Goal: Task Accomplishment & Management: Complete application form

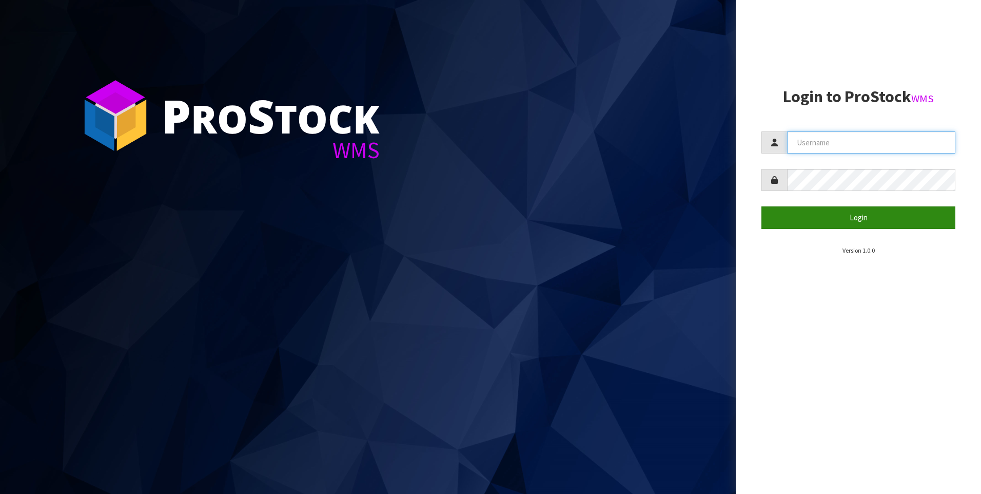
type input "[PERSON_NAME]"
click at [837, 215] on button "Login" at bounding box center [858, 217] width 194 height 22
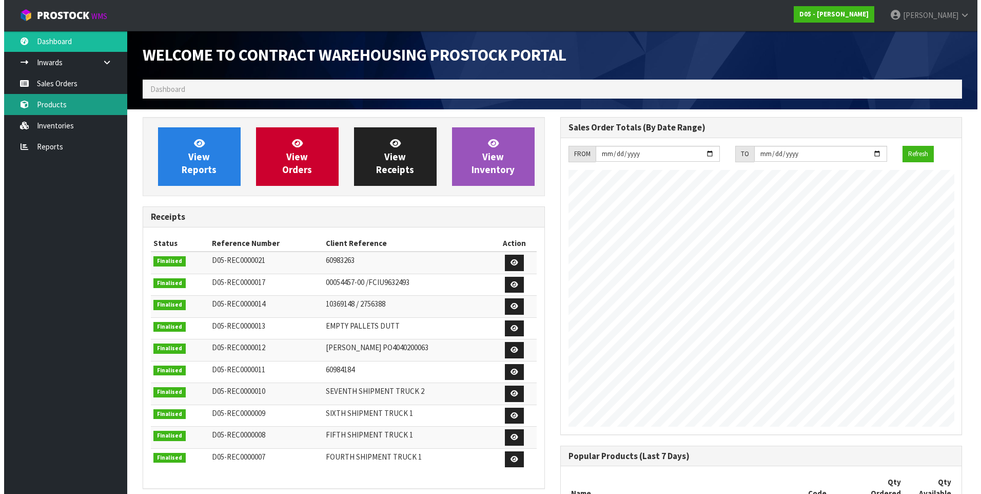
scroll to position [690, 417]
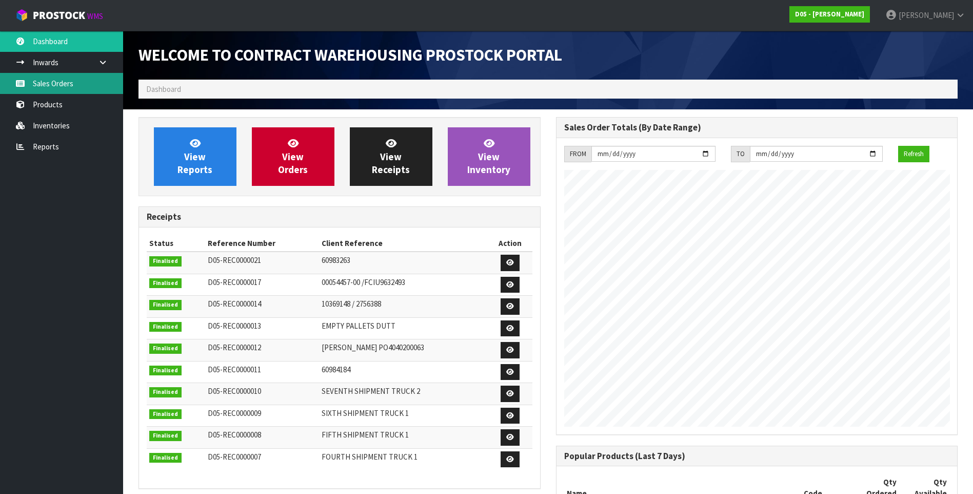
click at [67, 85] on link "Sales Orders" at bounding box center [61, 83] width 123 height 21
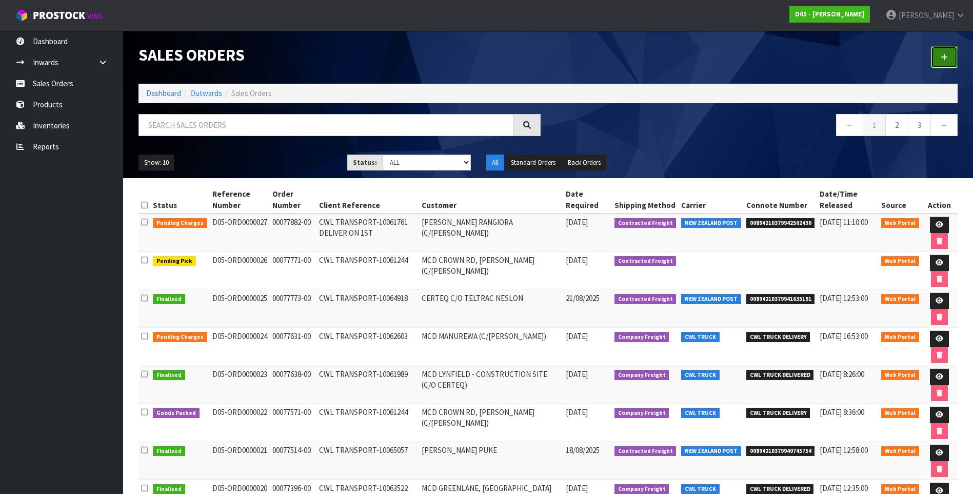
click at [947, 54] on icon at bounding box center [944, 57] width 7 height 8
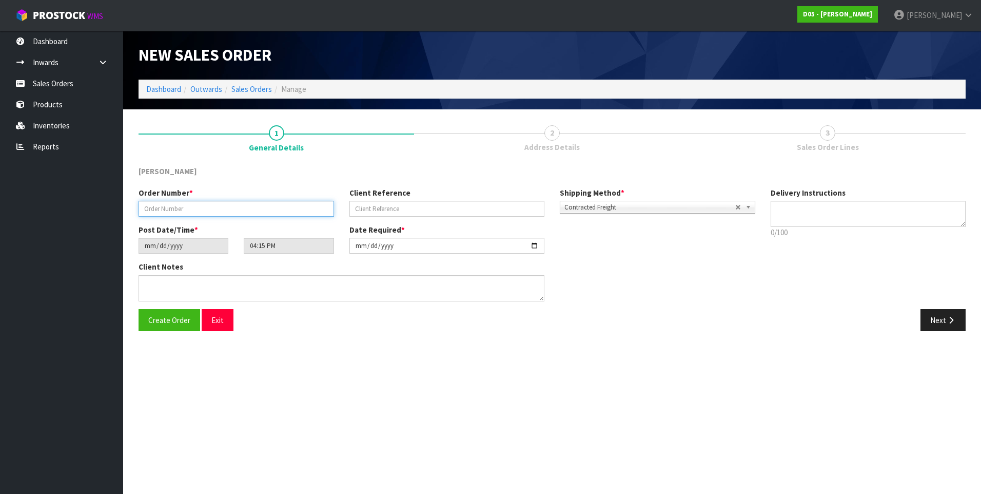
click at [151, 209] on input "text" at bounding box center [236, 209] width 195 height 16
paste input "00077771-00"
type input "00077771-00"
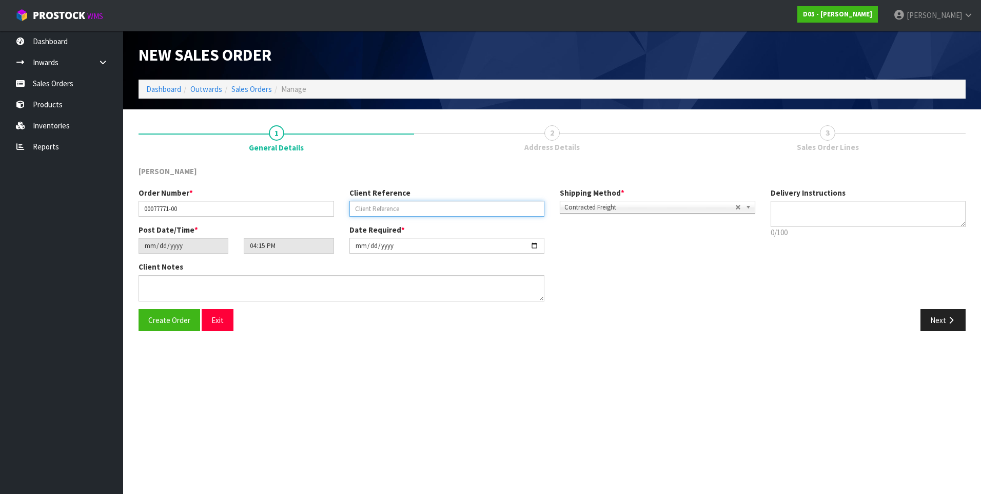
click at [365, 209] on input "text" at bounding box center [446, 209] width 195 height 16
paste input "CWL TRANSPORT-10061244"
type input "CWL TRANSPORT-10061244"
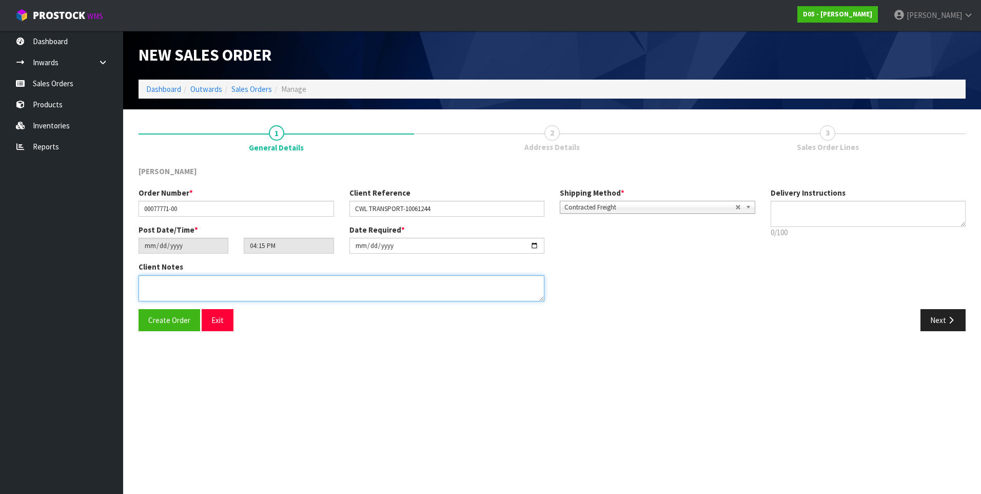
click at [149, 285] on textarea at bounding box center [342, 288] width 406 height 26
paste textarea "PLEASE DELIVER TO SITE BY THE 29/08"
paste textarea "D05-ORD0000026"
click at [170, 287] on textarea at bounding box center [342, 288] width 406 height 26
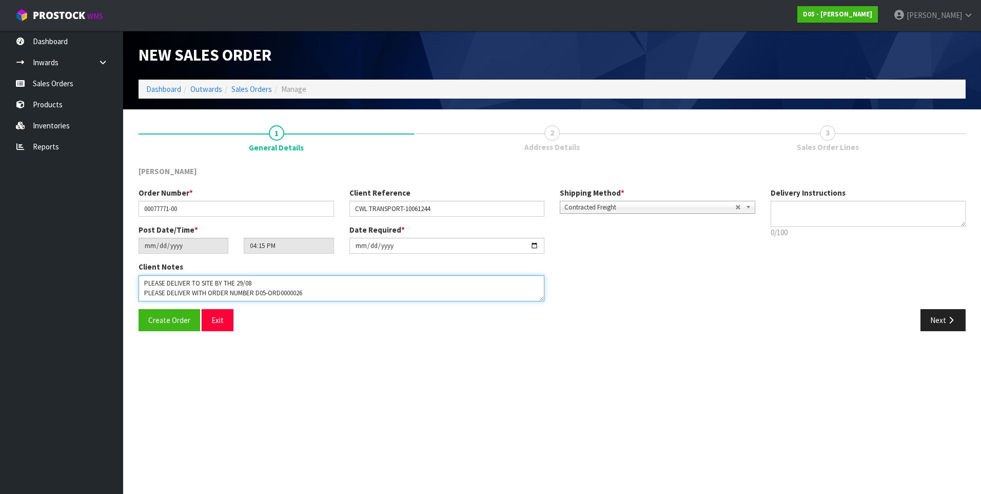
click at [170, 294] on textarea at bounding box center [342, 288] width 406 height 26
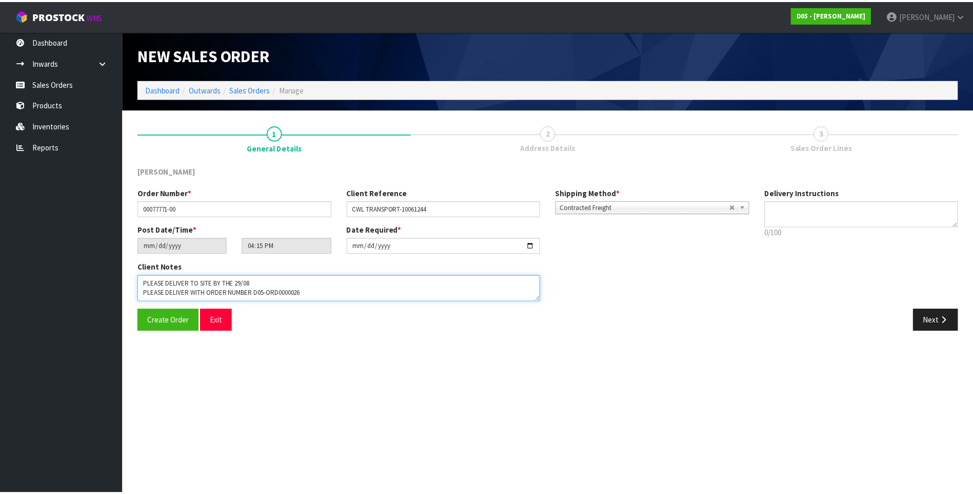
scroll to position [0, 0]
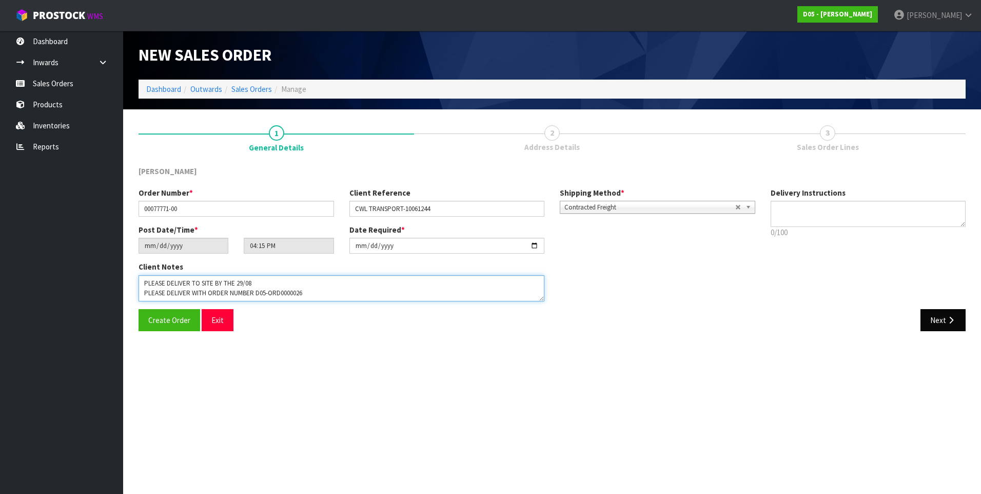
type textarea "PLEASE DELIVER TO SITE BY THE 29/08 PLEASE DELIVER WITH ORDER NUMBER D05-ORD000…"
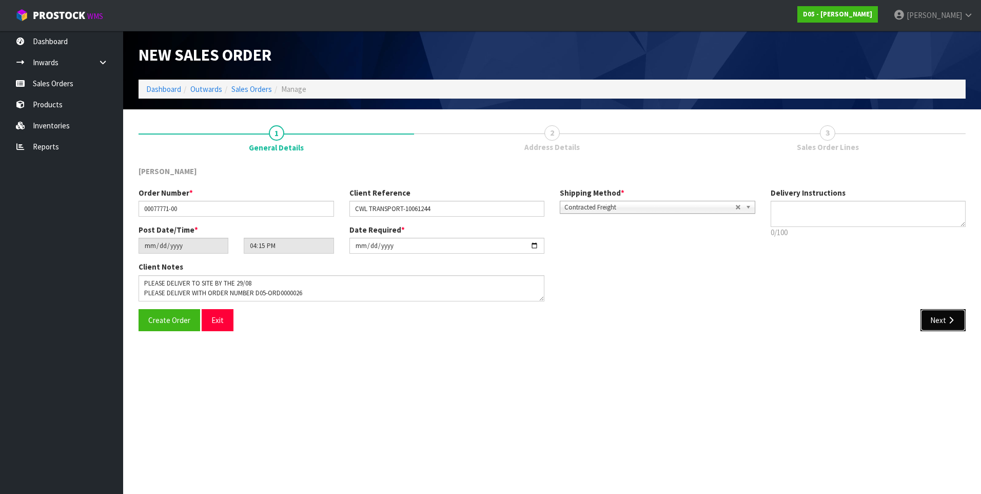
click at [935, 319] on button "Next" at bounding box center [942, 320] width 45 height 22
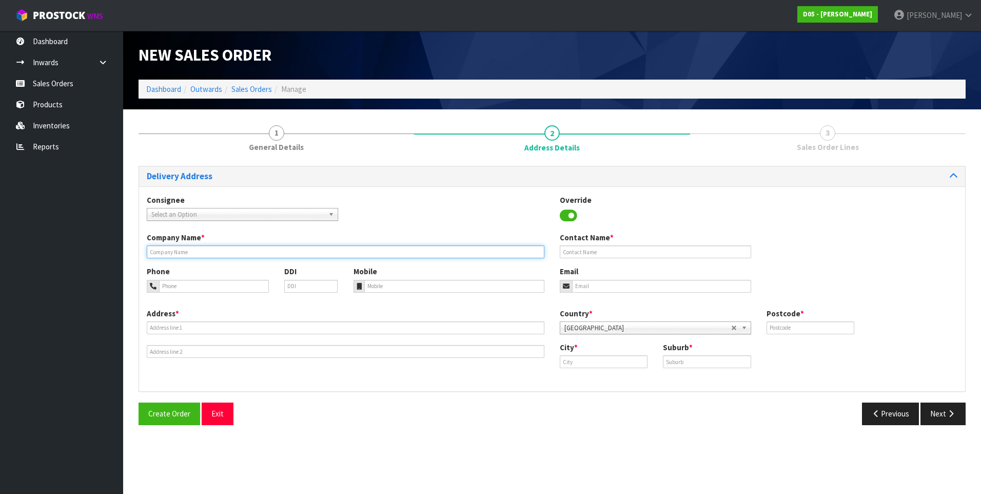
click at [168, 253] on input "text" at bounding box center [346, 251] width 398 height 13
click at [170, 252] on input "text" at bounding box center [346, 251] width 398 height 13
paste input "MCD CROWN RD, TAUPO (C/O RODIER)"
type input "MCD CROWN RD, TAUPO (C/O RODIER)"
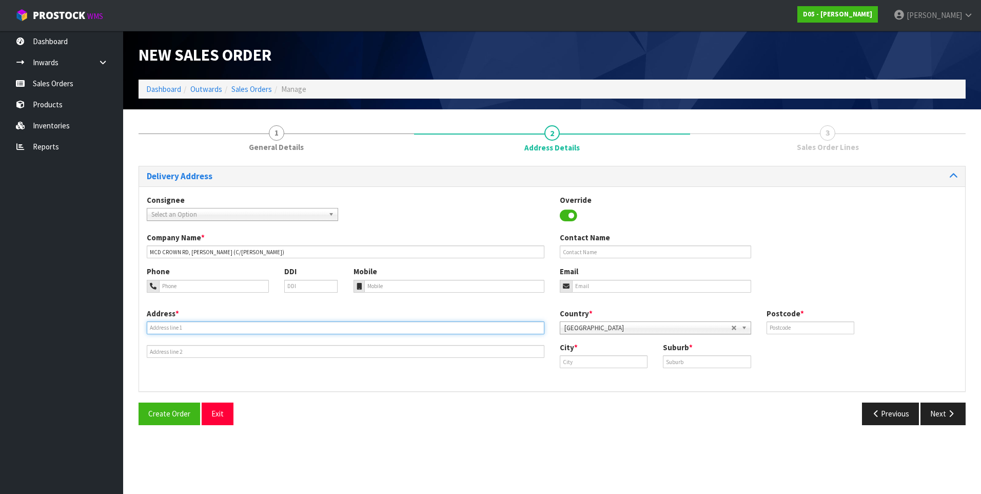
click at [163, 323] on input "text" at bounding box center [346, 327] width 398 height 13
paste input "375 CROWN ROAD"
type input "375 CROWN ROAD"
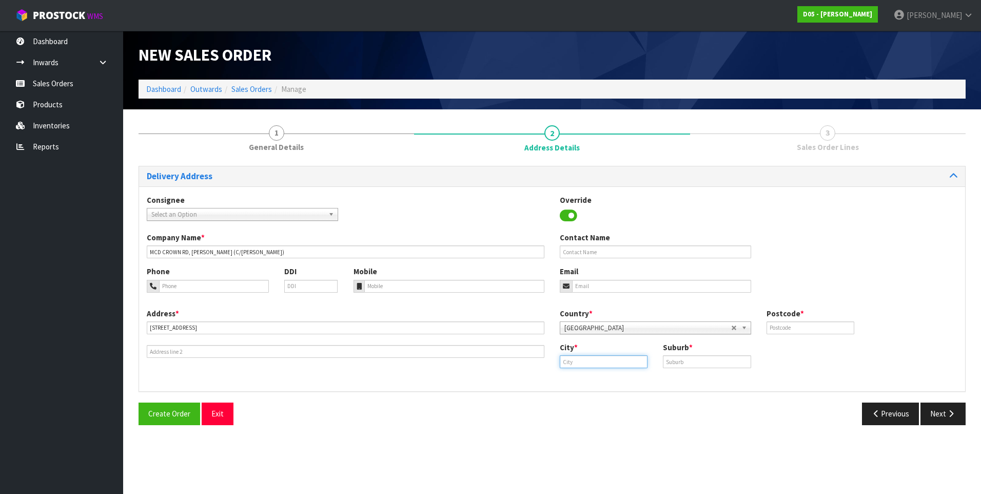
click at [589, 360] on input "text" at bounding box center [604, 361] width 88 height 13
type input "waikato"
click at [687, 361] on input "text" at bounding box center [707, 361] width 88 height 13
type input "Y"
type input "TAUPO"
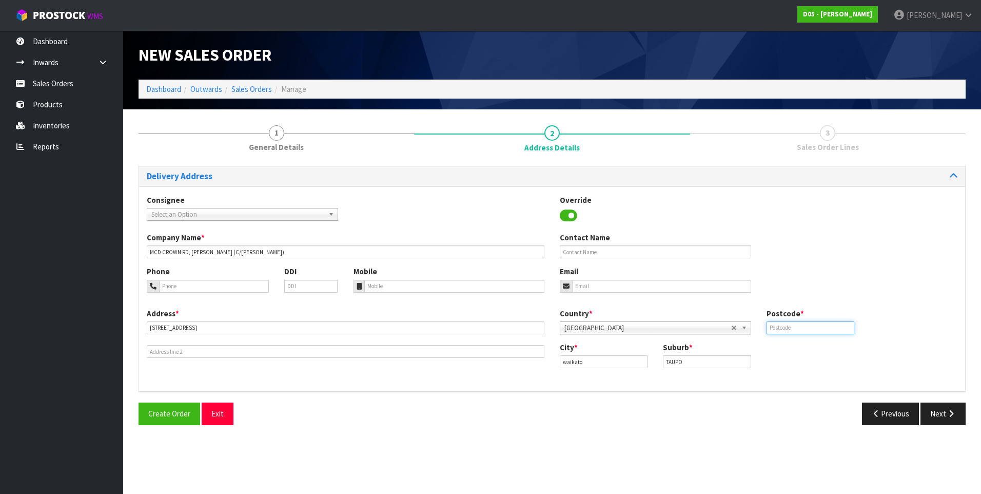
click at [786, 331] on input "text" at bounding box center [810, 327] width 88 height 13
type input "3330"
click at [573, 255] on input "text" at bounding box center [655, 251] width 191 height 13
paste input "ATT MURRAY CLIFFORD"
type input "ATT MURRAY CLIFFORD"
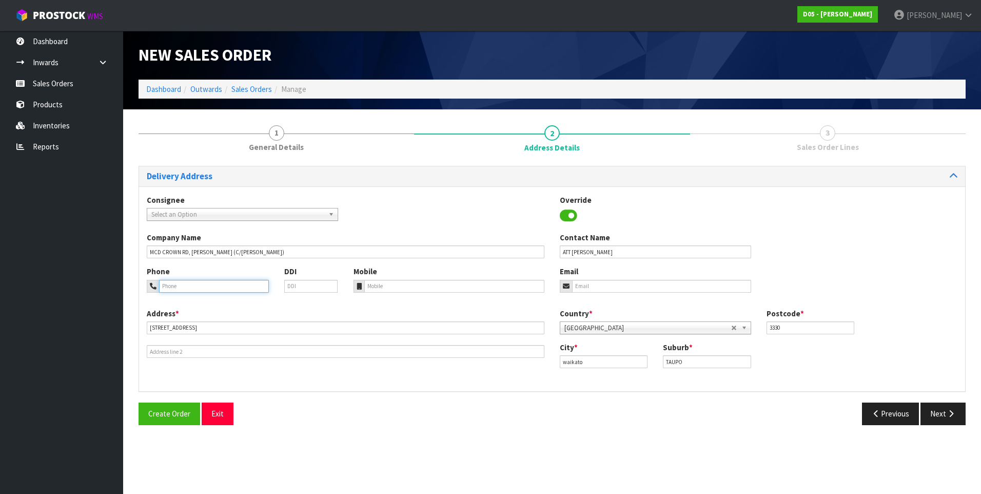
click at [172, 287] on input "tel" at bounding box center [214, 286] width 110 height 13
paste input "(029) 277 3490"
type input "(029) 277 3490"
click at [944, 415] on button "Next" at bounding box center [942, 413] width 45 height 22
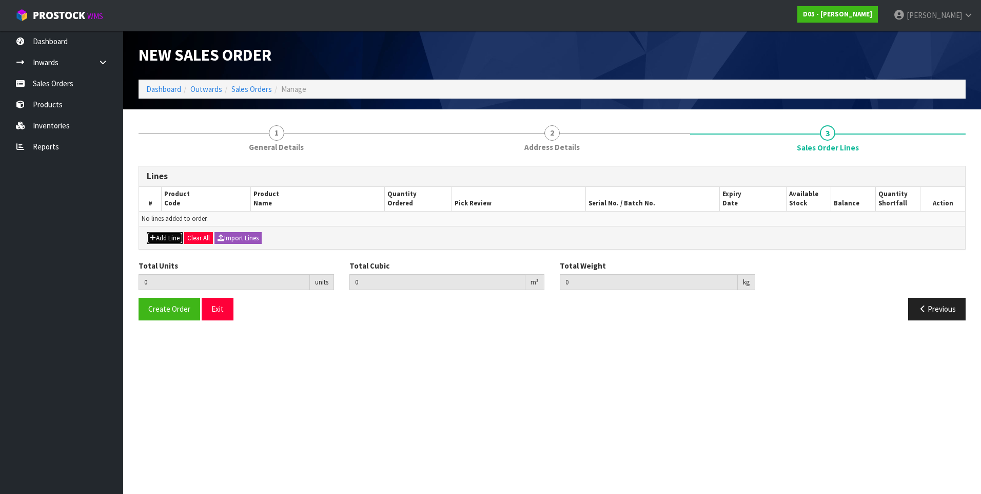
click at [165, 238] on button "Add Line" at bounding box center [165, 238] width 36 height 12
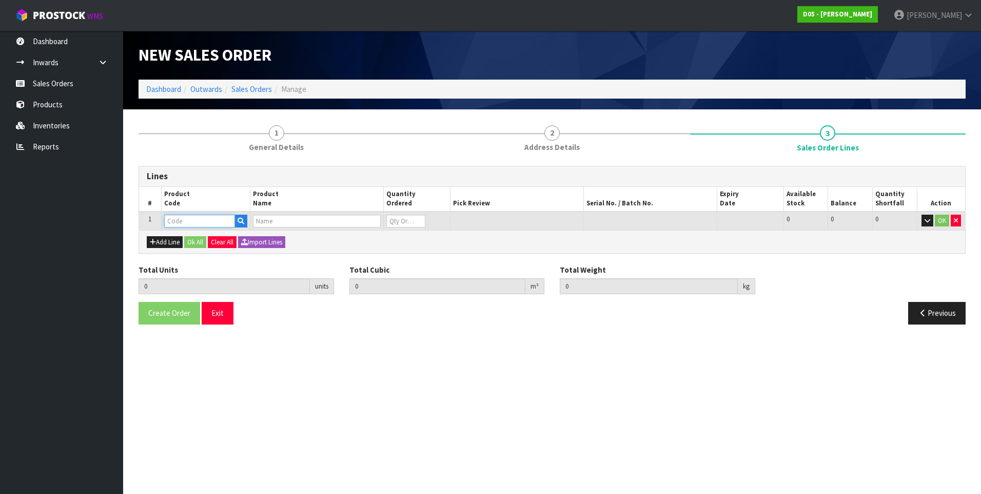
click at [174, 222] on input "text" at bounding box center [199, 220] width 71 height 13
paste input "1010100177-00"
type input "1010100177-00"
type input "0.000000"
type input "0.000"
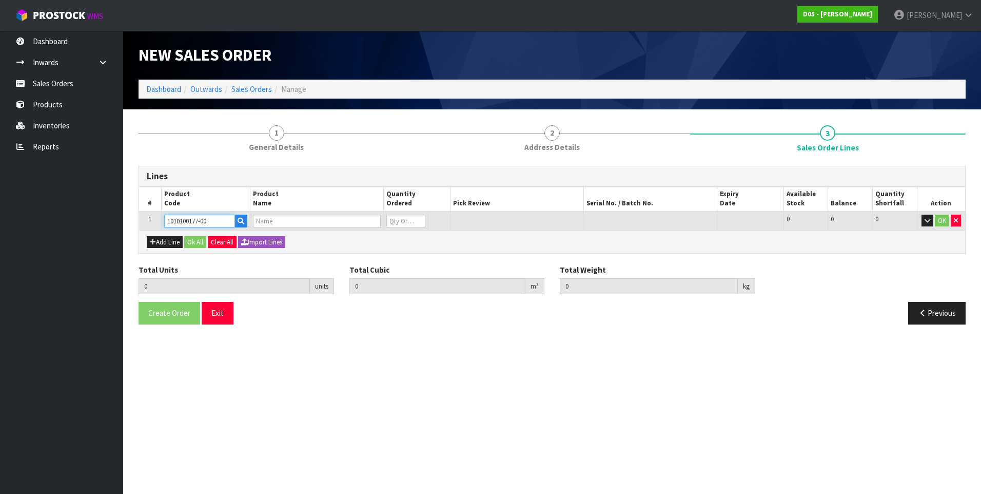
type input "( B )SIGNAGE-WRDMRK-2400X690 PLAYPLACE LOGO W/HANGING BRACKET"
type input "0"
type input "1010100177-00"
click at [398, 222] on input "0" at bounding box center [405, 220] width 39 height 13
type input "1"
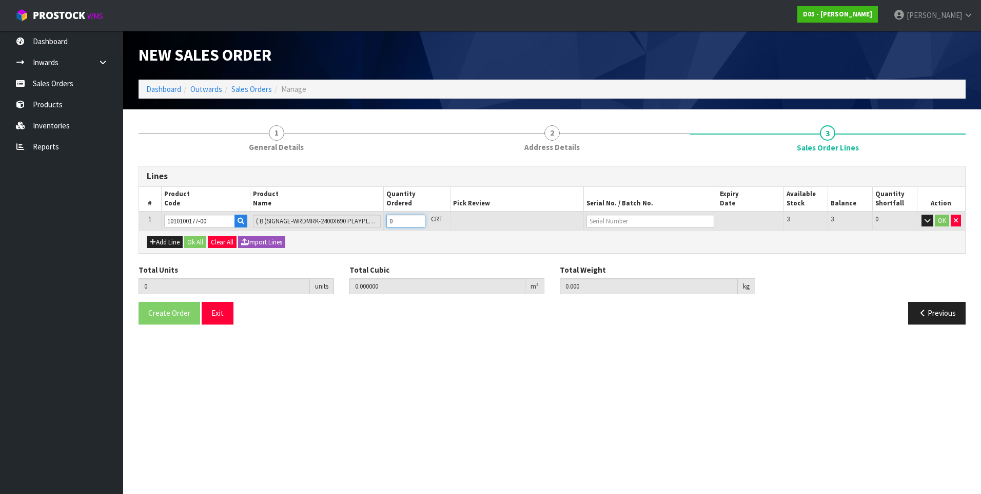
type input "0.94575"
type input "81"
type input "1"
click at [197, 241] on button "Ok All" at bounding box center [195, 242] width 22 height 12
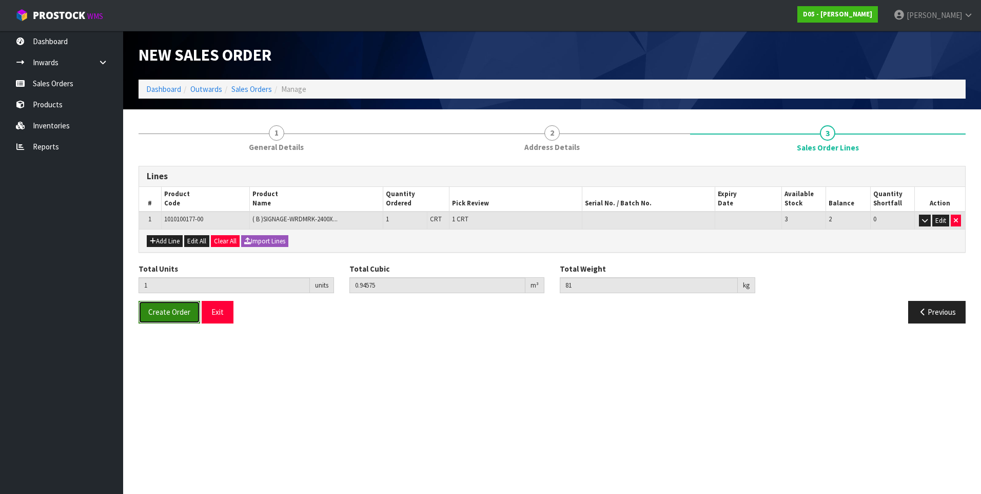
click at [184, 311] on span "Create Order" at bounding box center [169, 312] width 42 height 10
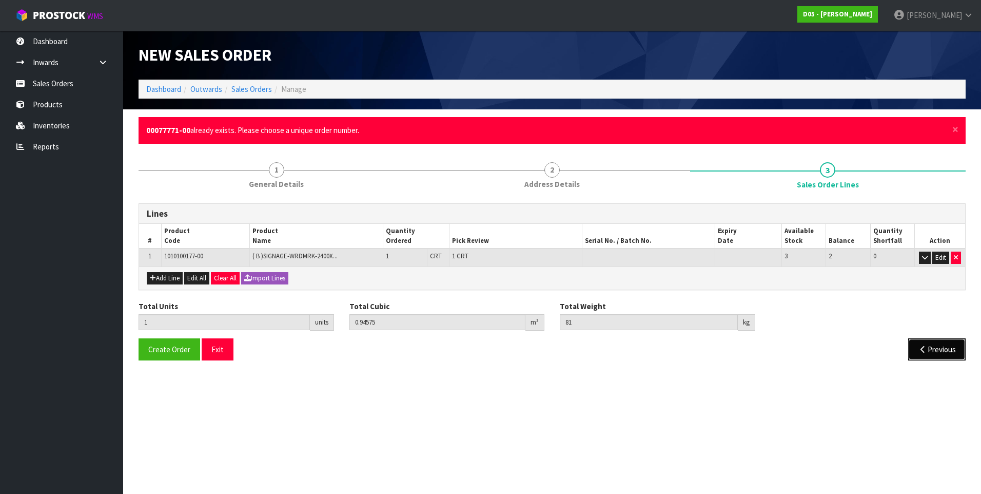
click at [948, 353] on button "Previous" at bounding box center [936, 349] width 57 height 22
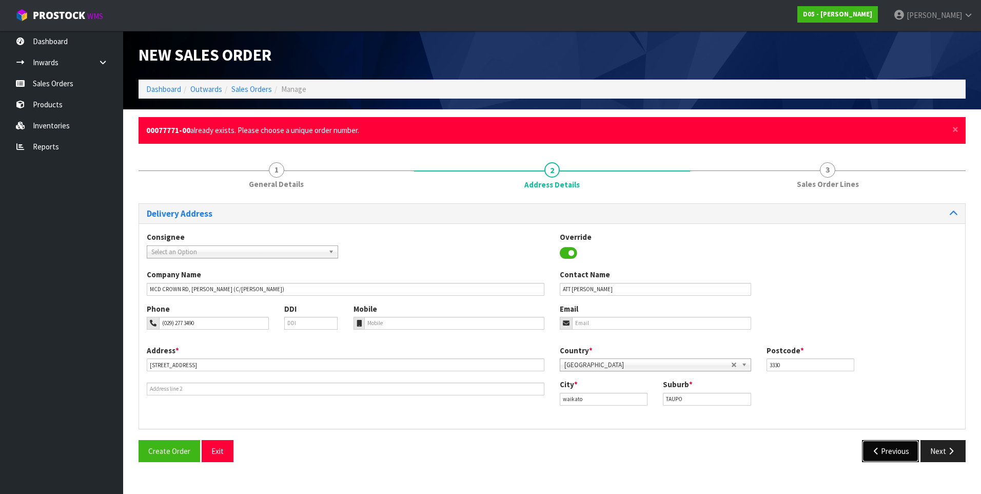
click at [893, 460] on button "Previous" at bounding box center [890, 451] width 57 height 22
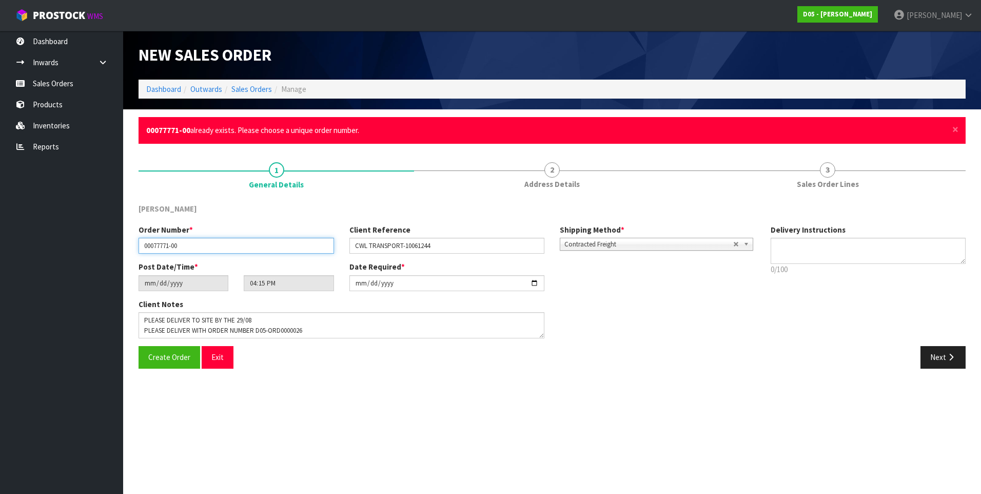
click at [189, 246] on input "00077771-00" at bounding box center [236, 246] width 195 height 16
type input "00077771-01"
click at [163, 356] on span "Create Order" at bounding box center [169, 357] width 42 height 10
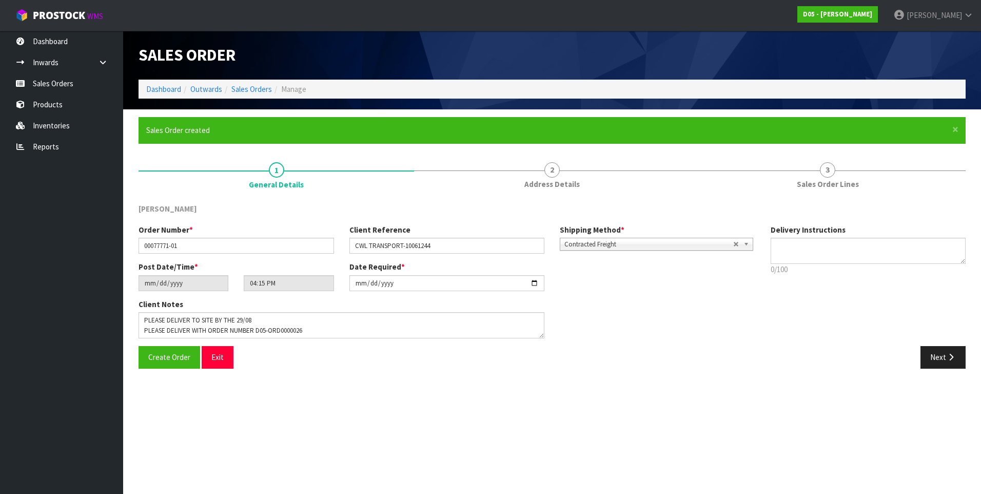
type input "18:15:00.000"
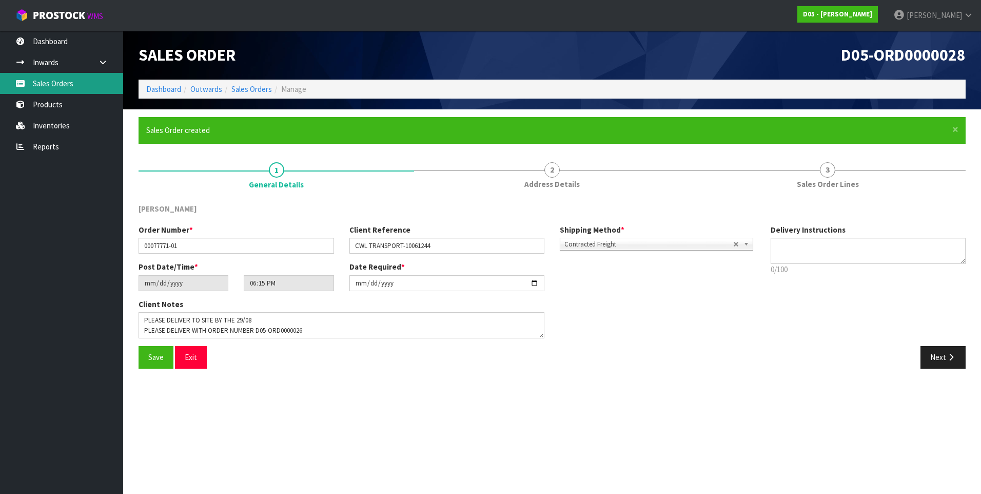
click at [55, 81] on link "Sales Orders" at bounding box center [61, 83] width 123 height 21
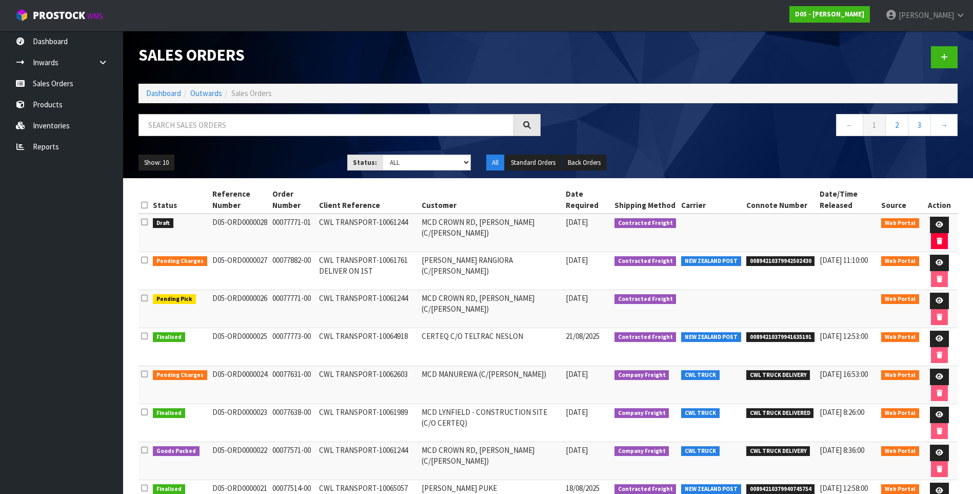
drag, startPoint x: 264, startPoint y: 222, endPoint x: 209, endPoint y: 228, distance: 55.2
click at [210, 228] on td "D05-ORD0000028" at bounding box center [240, 232] width 60 height 38
drag, startPoint x: 209, startPoint y: 228, endPoint x: 214, endPoint y: 224, distance: 7.0
copy td "D05-ORD0000028"
click at [919, 16] on span "DUTT-COATES" at bounding box center [926, 15] width 55 height 10
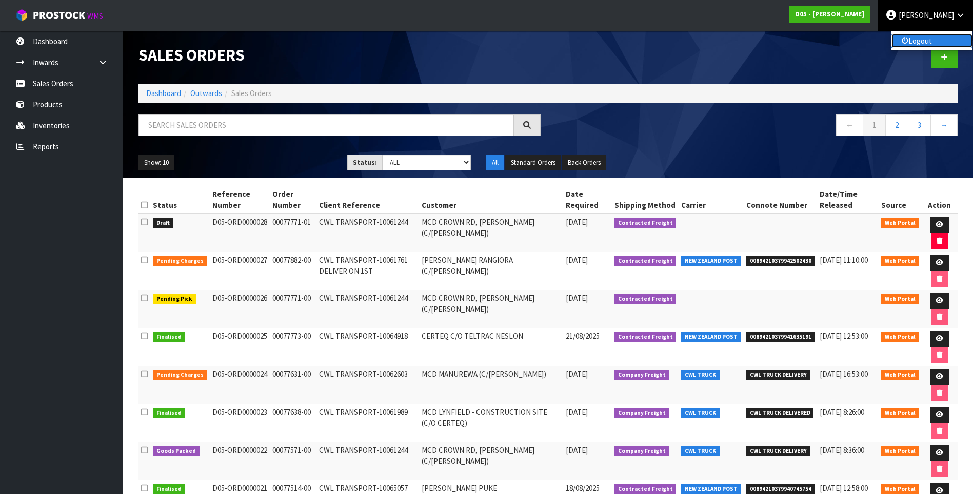
click at [926, 43] on link "Logout" at bounding box center [932, 41] width 81 height 14
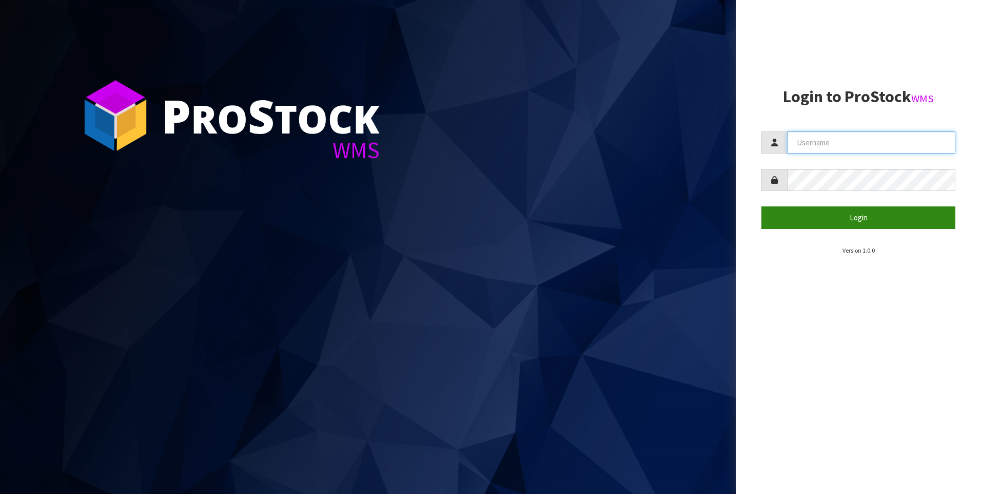
type input "[PERSON_NAME]"
click at [825, 220] on button "Login" at bounding box center [858, 217] width 194 height 22
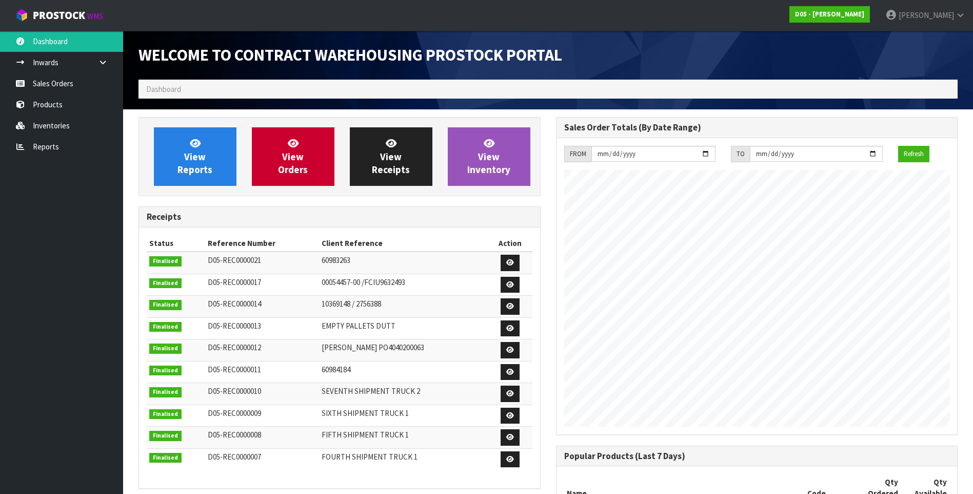
scroll to position [690, 417]
click at [62, 86] on link "Sales Orders" at bounding box center [61, 83] width 123 height 21
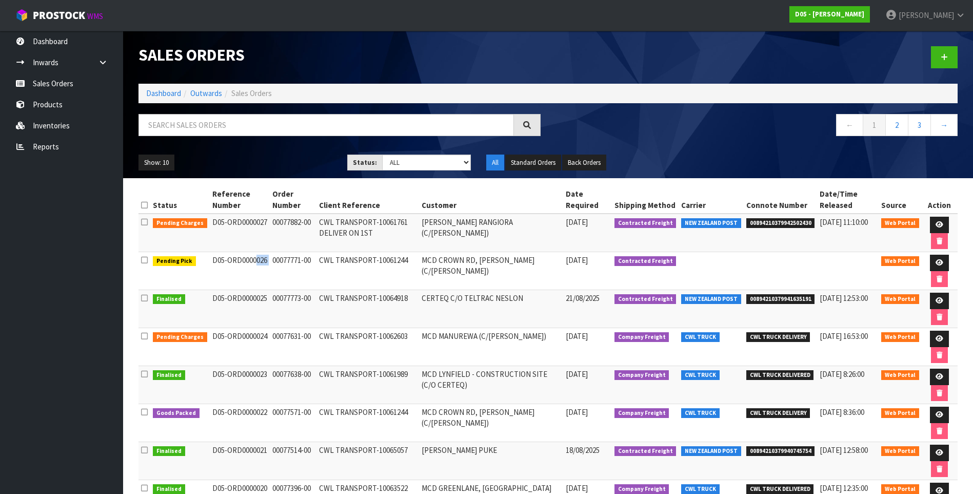
drag, startPoint x: 266, startPoint y: 259, endPoint x: 210, endPoint y: 253, distance: 56.7
click at [210, 253] on tr "Pending Pick D05-ORD0000026 00077771-00 CWL TRANSPORT-10061244 MCD CROWN RD, TA…" at bounding box center [548, 271] width 819 height 38
drag, startPoint x: 210, startPoint y: 253, endPoint x: 221, endPoint y: 260, distance: 13.1
copy tr "D05-ORD0000026"
click at [910, 18] on span "[PERSON_NAME]" at bounding box center [926, 15] width 55 height 10
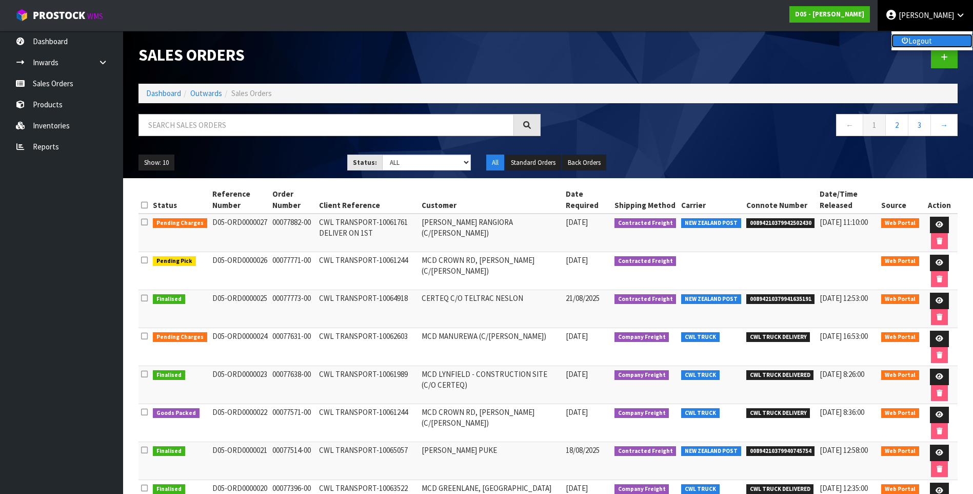
click at [912, 43] on link "Logout" at bounding box center [932, 41] width 81 height 14
